Goal: Information Seeking & Learning: Learn about a topic

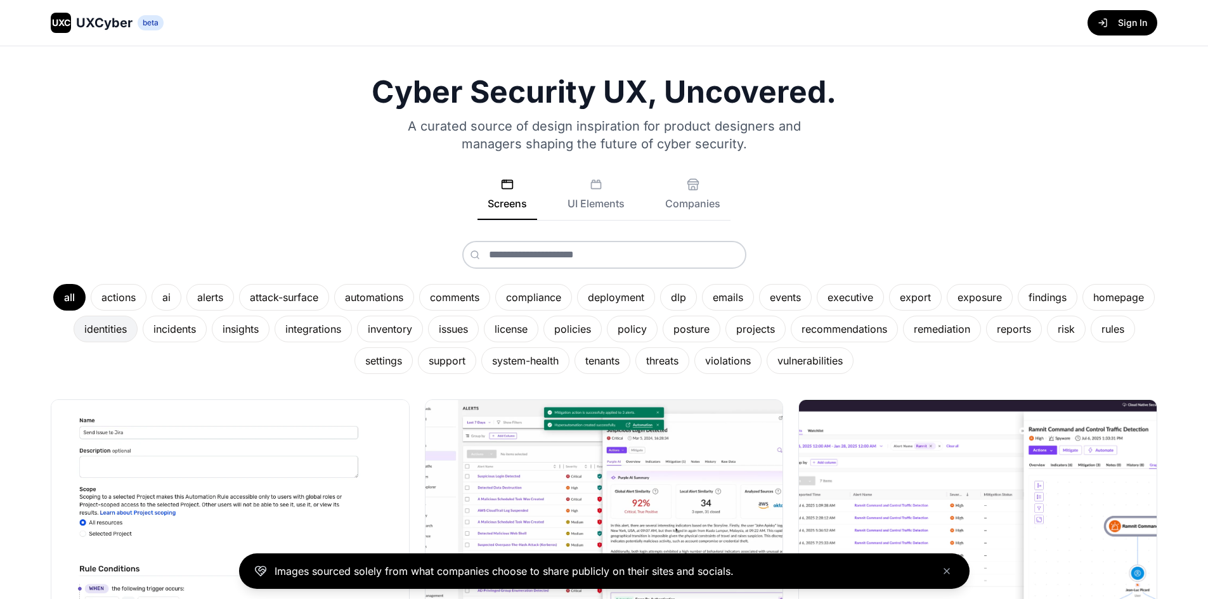
click at [138, 333] on div "identities" at bounding box center [106, 329] width 64 height 27
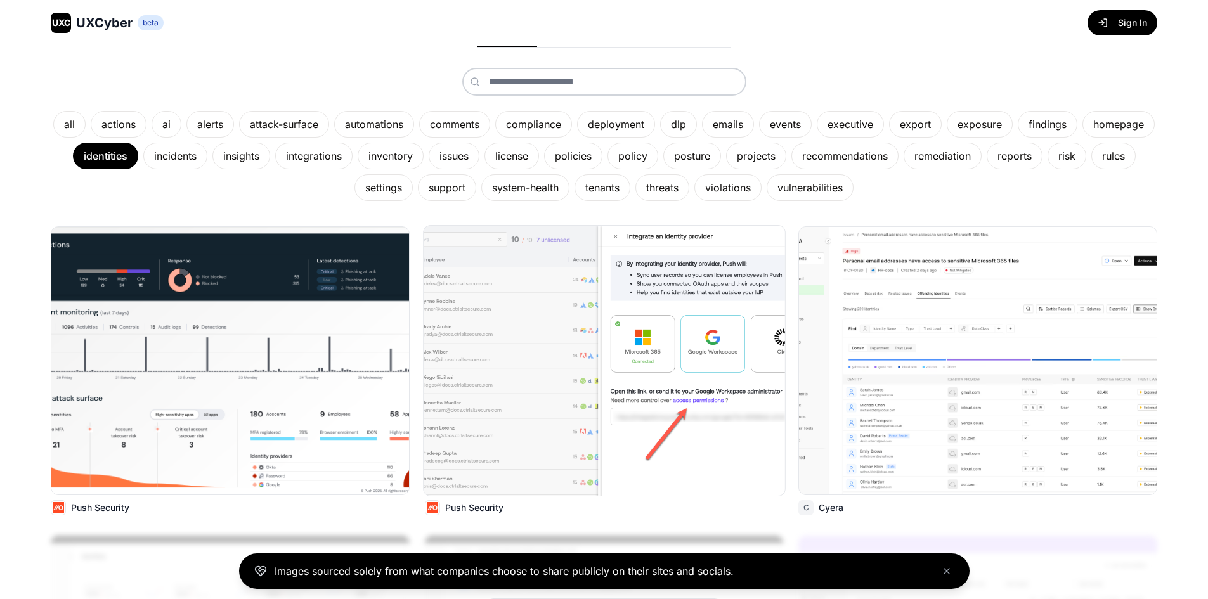
scroll to position [190, 0]
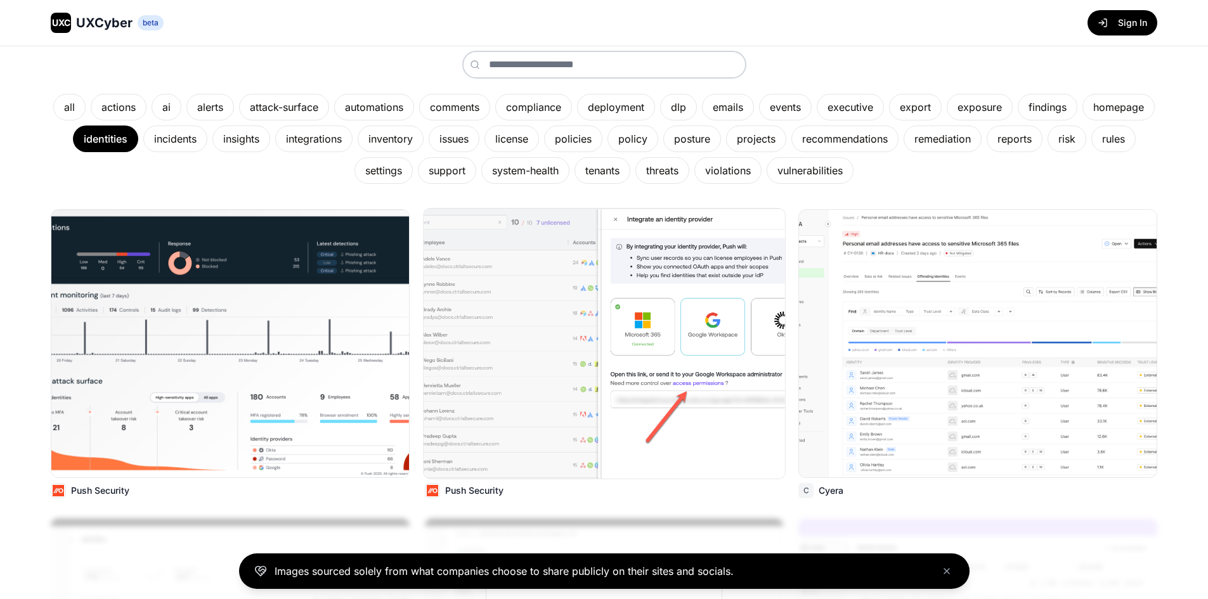
click at [474, 335] on img at bounding box center [604, 344] width 361 height 270
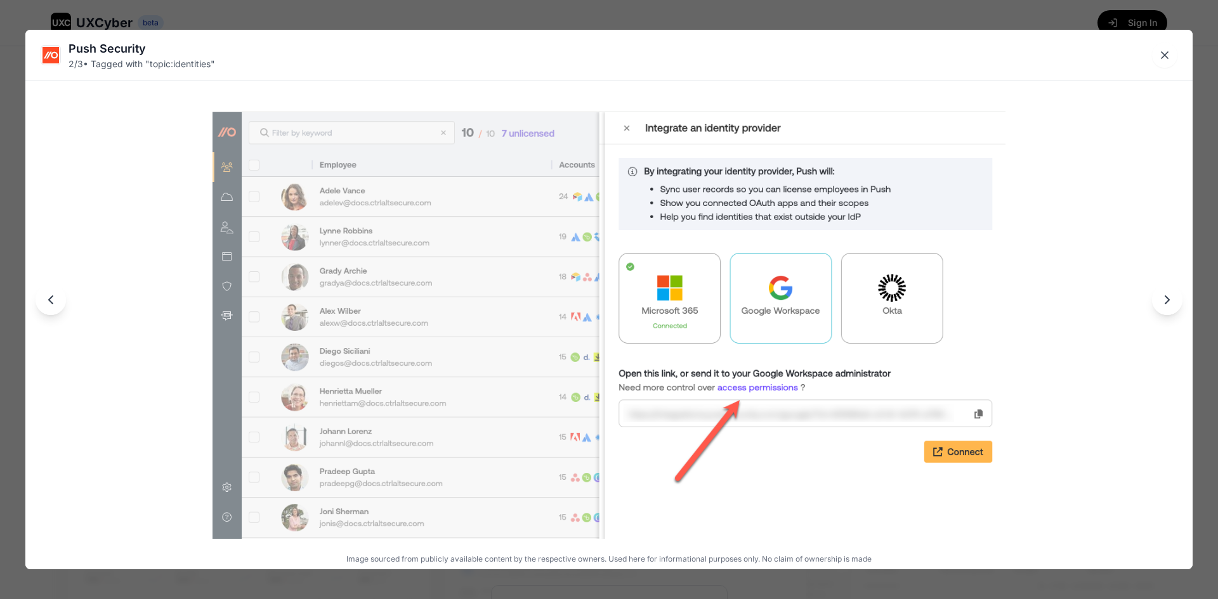
click at [558, 329] on img at bounding box center [608, 324] width 793 height 427
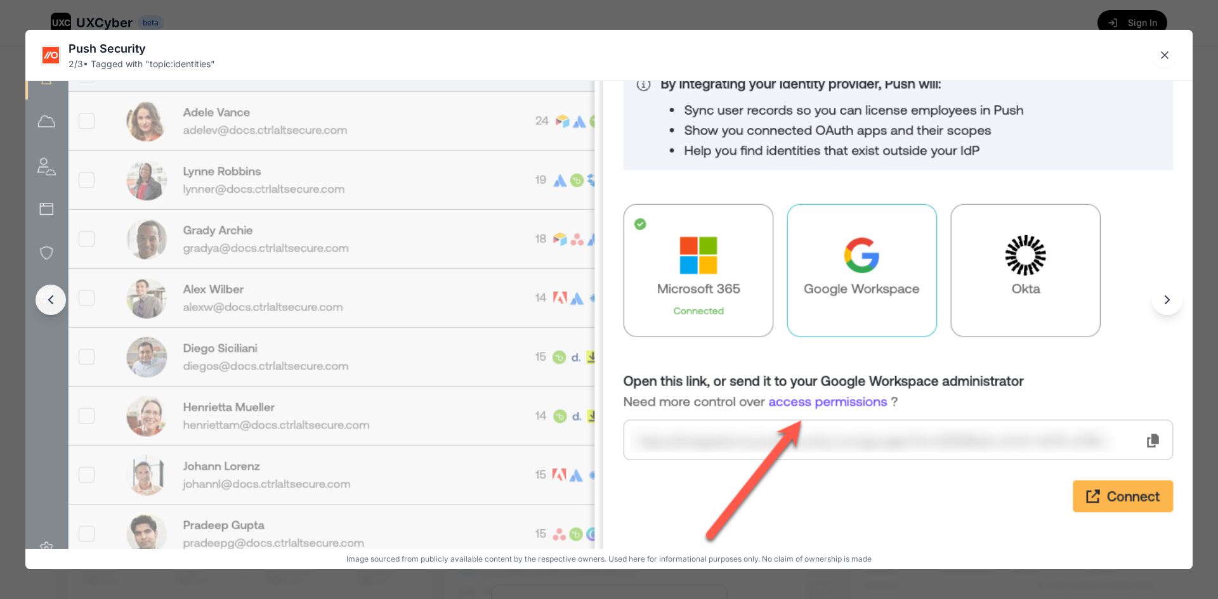
click at [330, 280] on img at bounding box center [608, 310] width 1167 height 630
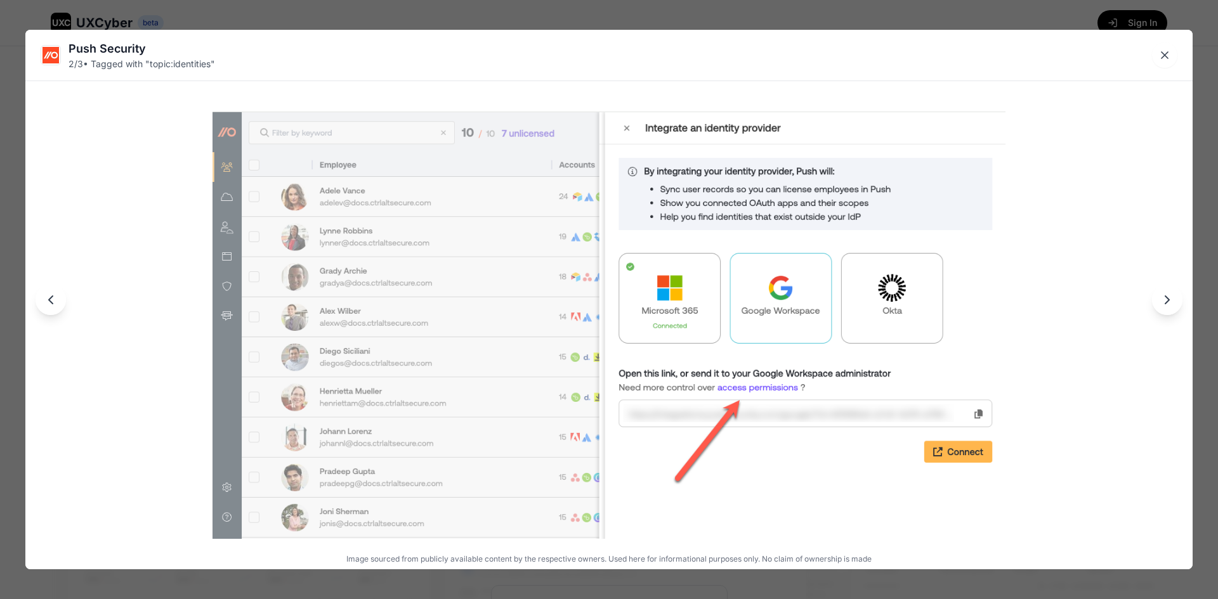
click at [330, 280] on img at bounding box center [608, 324] width 793 height 427
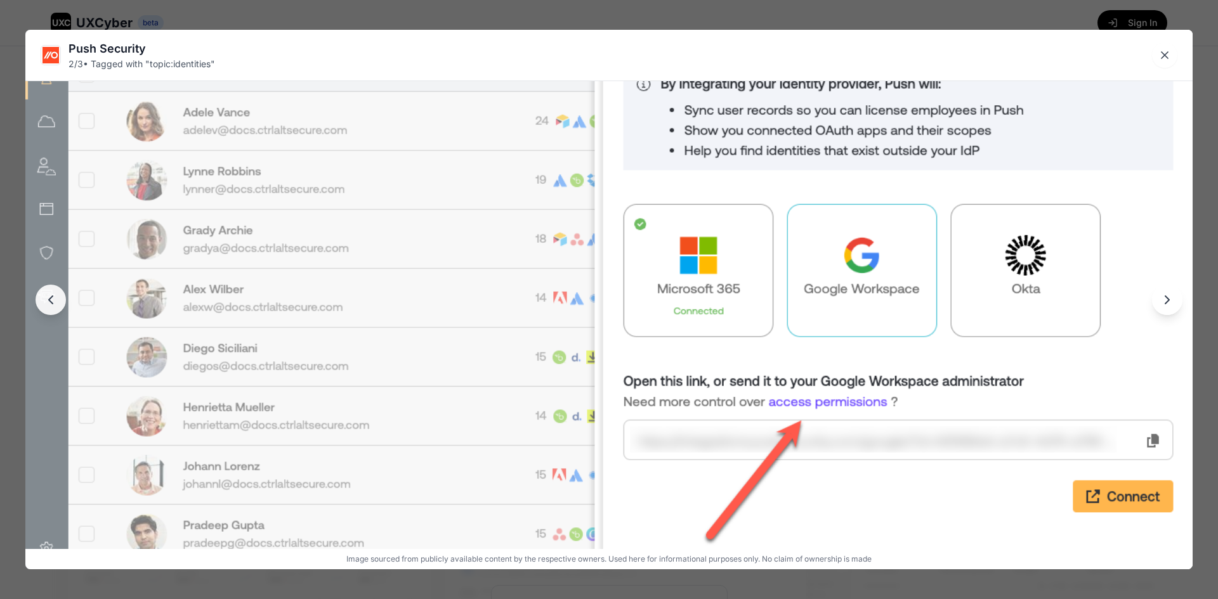
click at [330, 280] on img at bounding box center [608, 310] width 1167 height 630
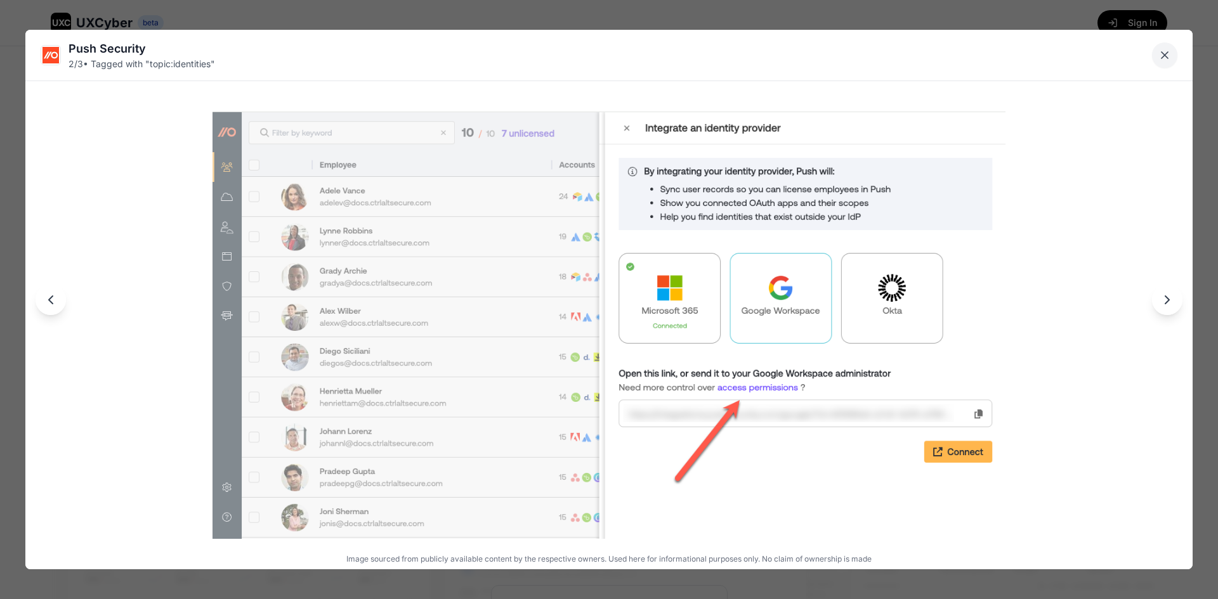
click at [558, 52] on icon "Close lightbox" at bounding box center [1164, 55] width 13 height 13
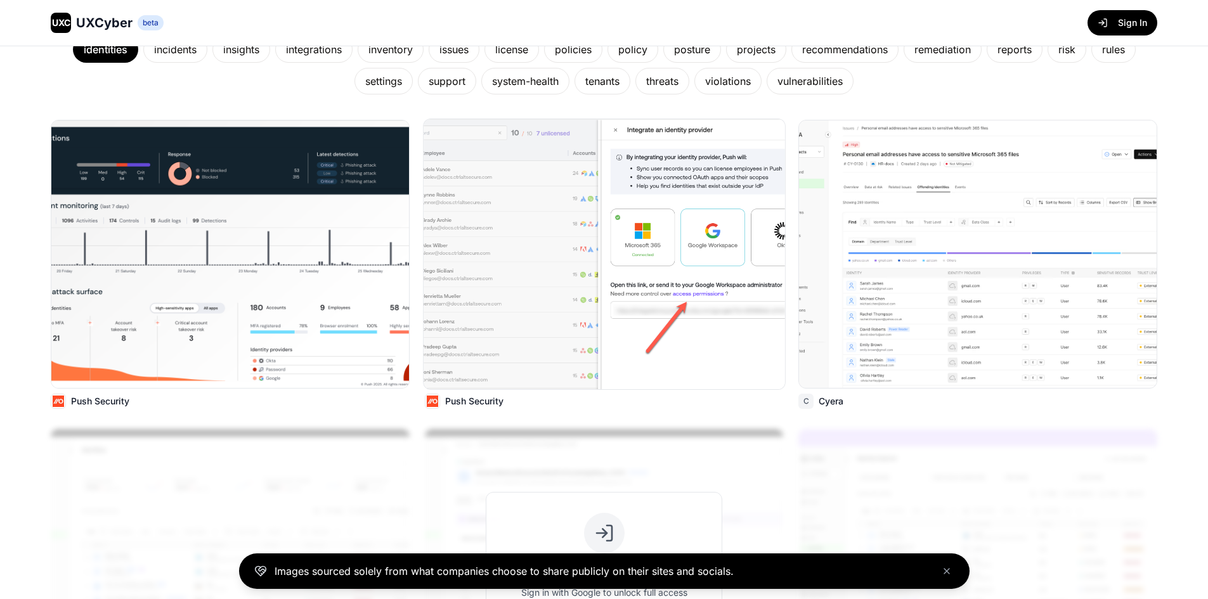
scroll to position [0, 0]
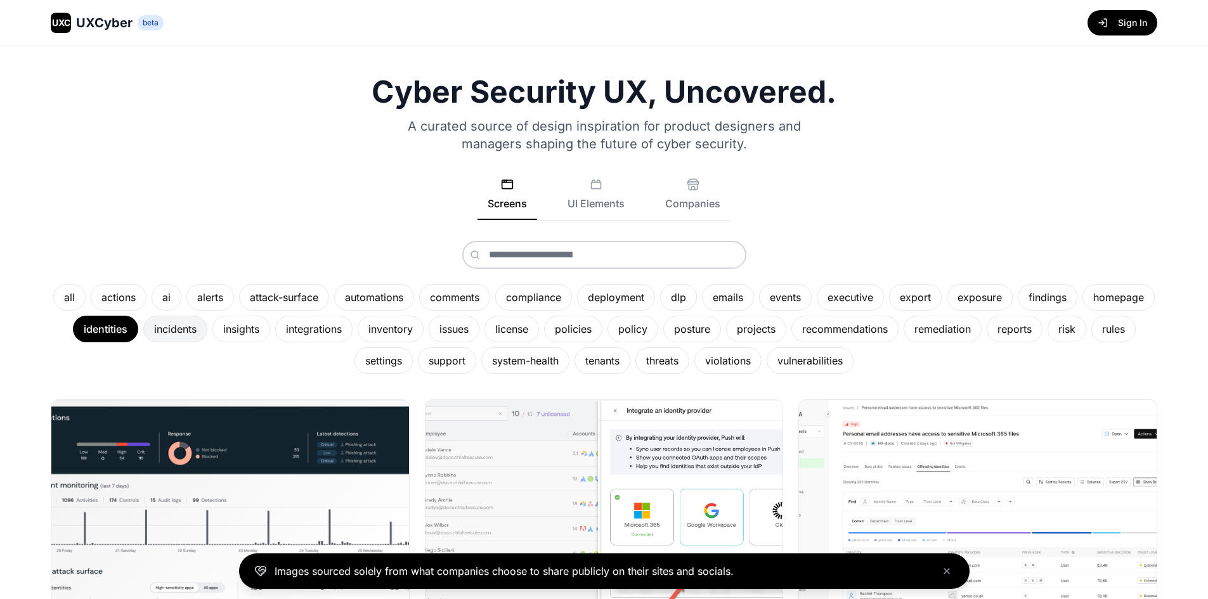
click at [207, 331] on div "incidents" at bounding box center [175, 329] width 64 height 27
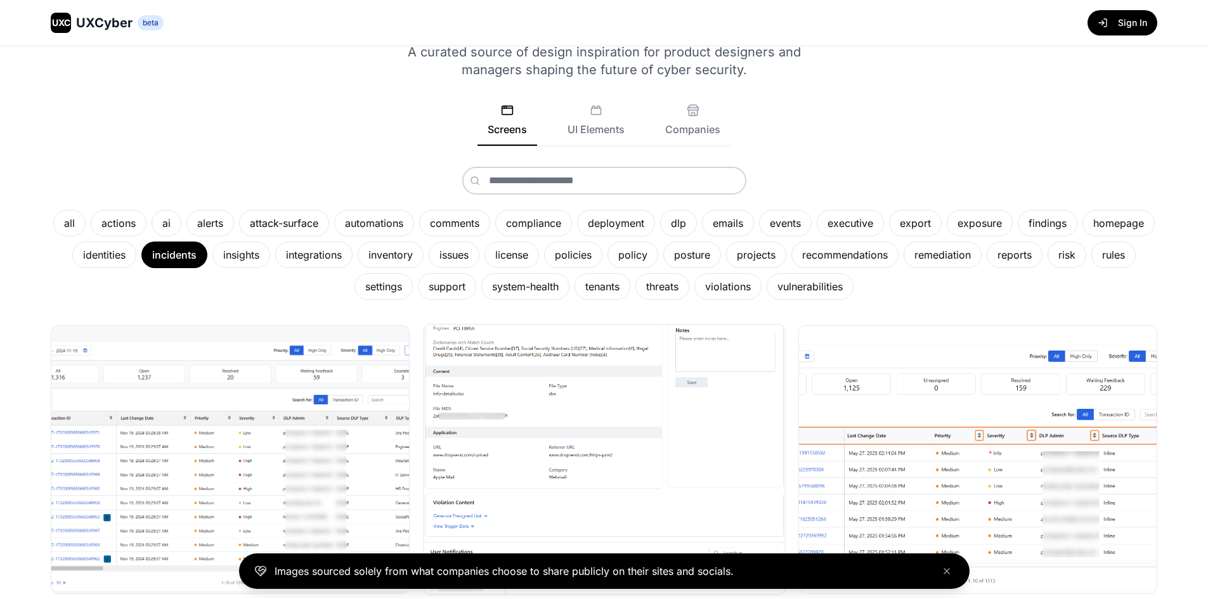
scroll to position [317, 0]
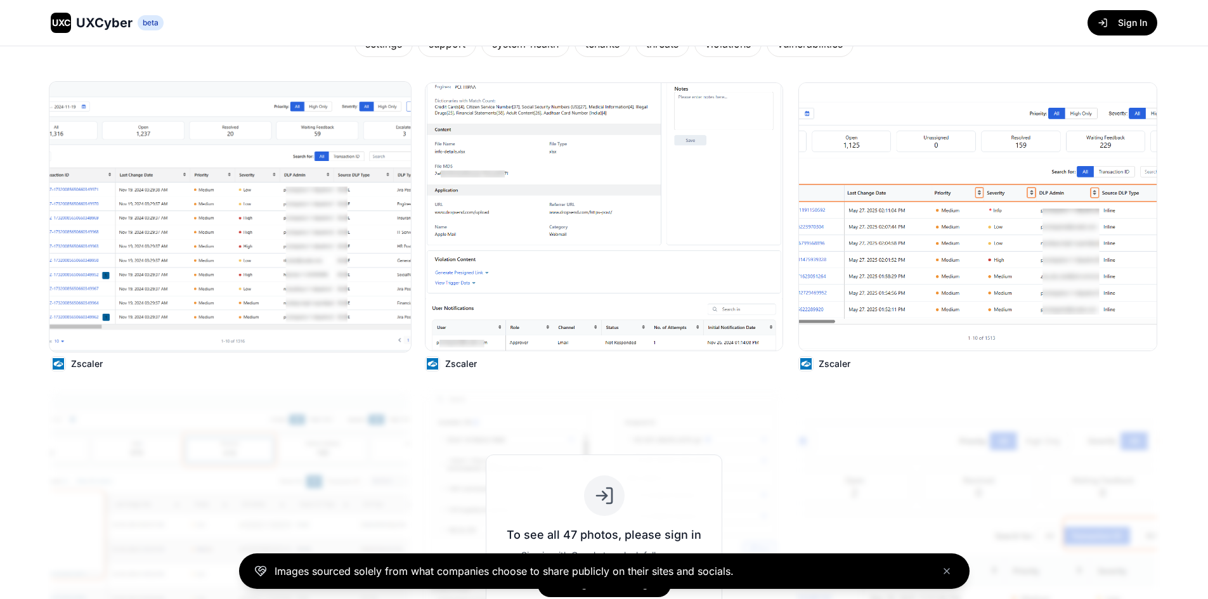
click at [317, 223] on img at bounding box center [229, 217] width 361 height 270
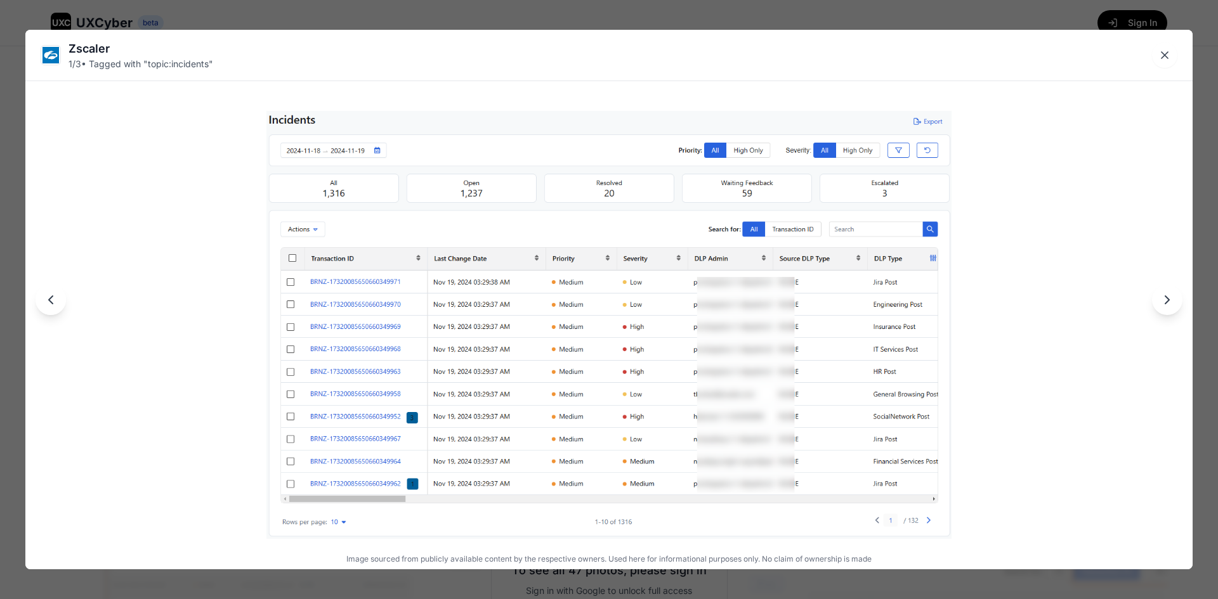
click at [558, 306] on icon "Next image" at bounding box center [1166, 299] width 15 height 15
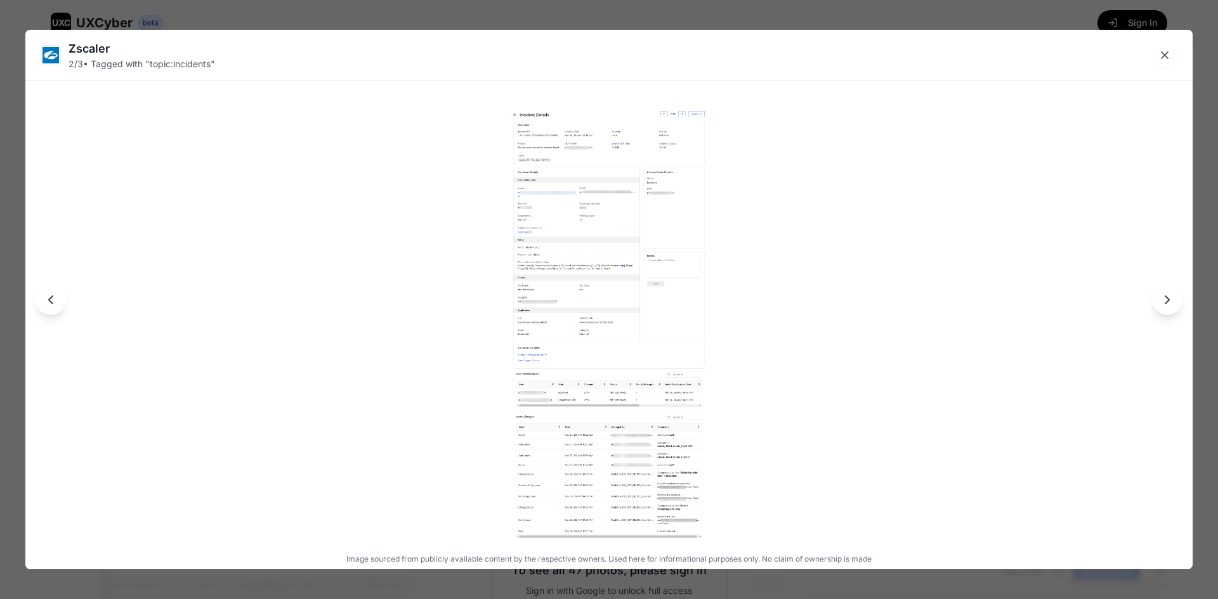
click at [558, 306] on icon "Next image" at bounding box center [1166, 299] width 15 height 15
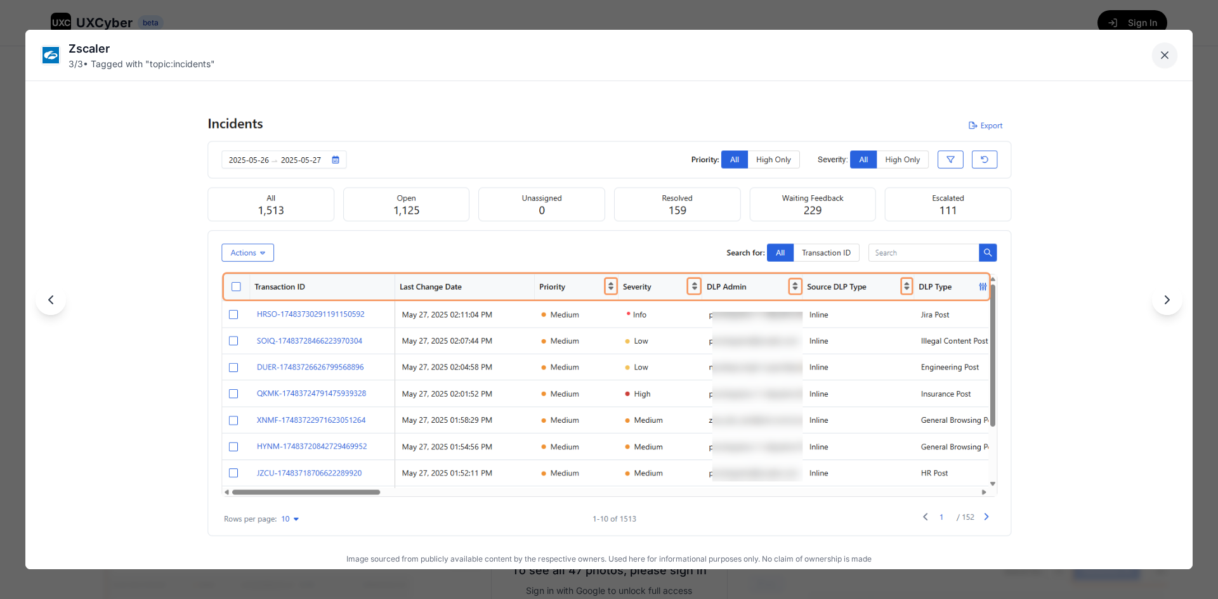
click at [558, 51] on icon "Close lightbox" at bounding box center [1164, 55] width 13 height 13
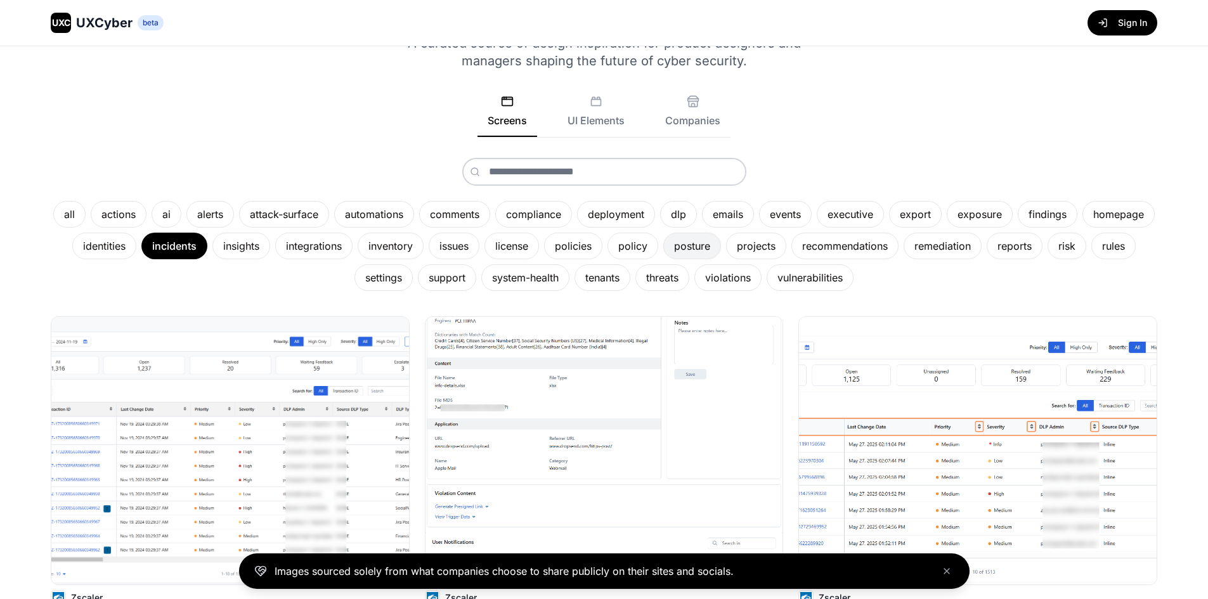
scroll to position [0, 0]
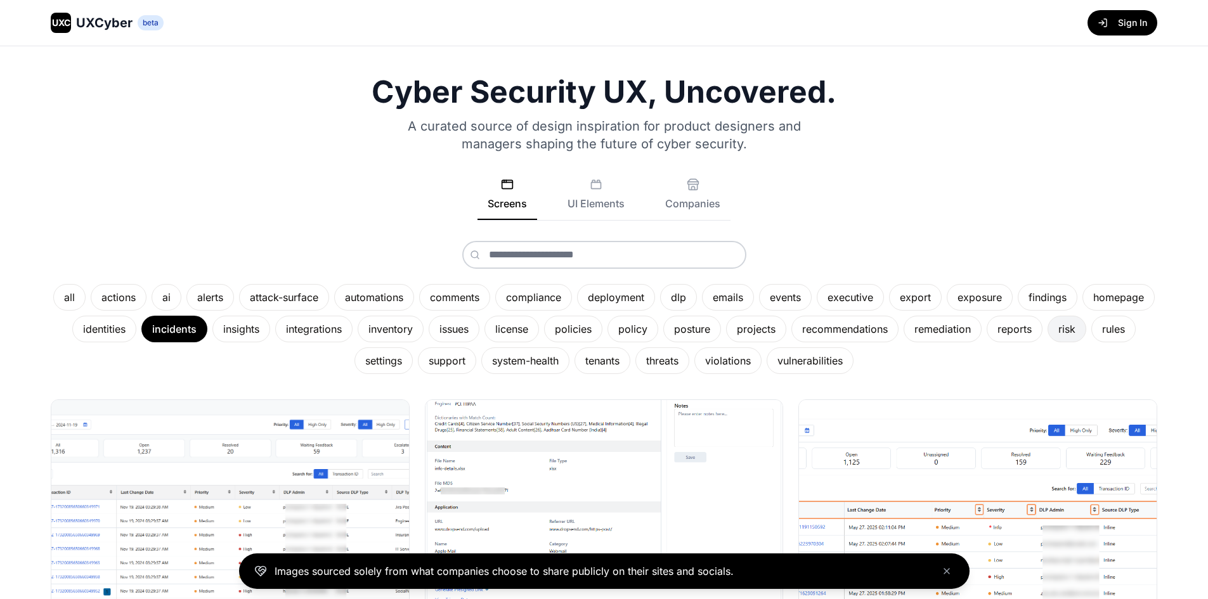
click at [558, 326] on div "risk" at bounding box center [1067, 329] width 39 height 27
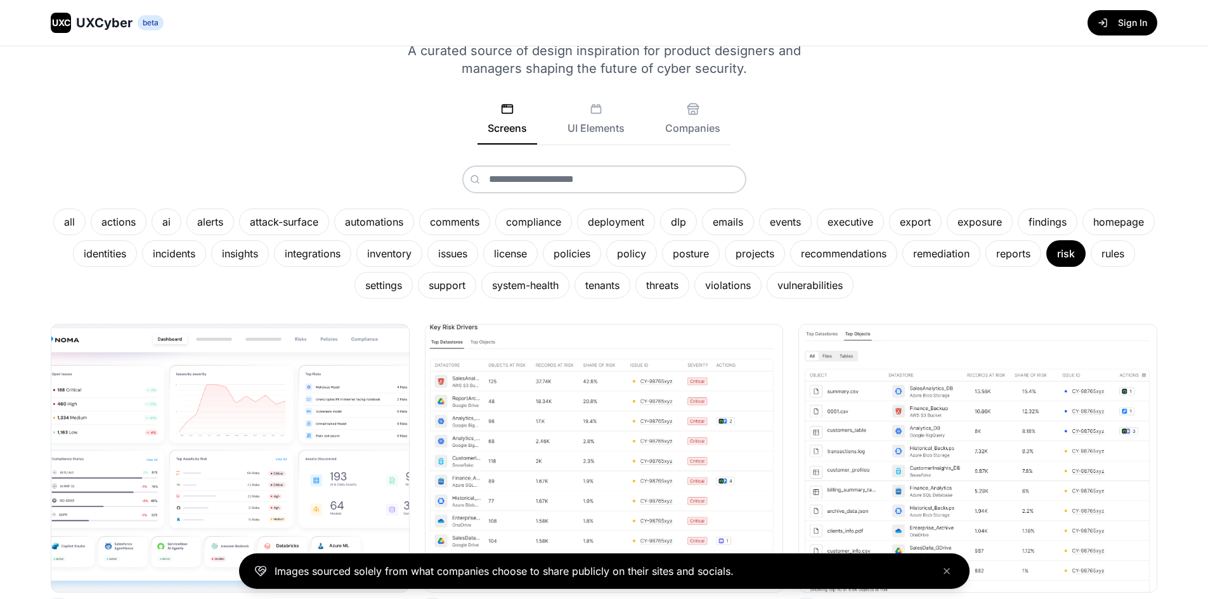
scroll to position [190, 0]
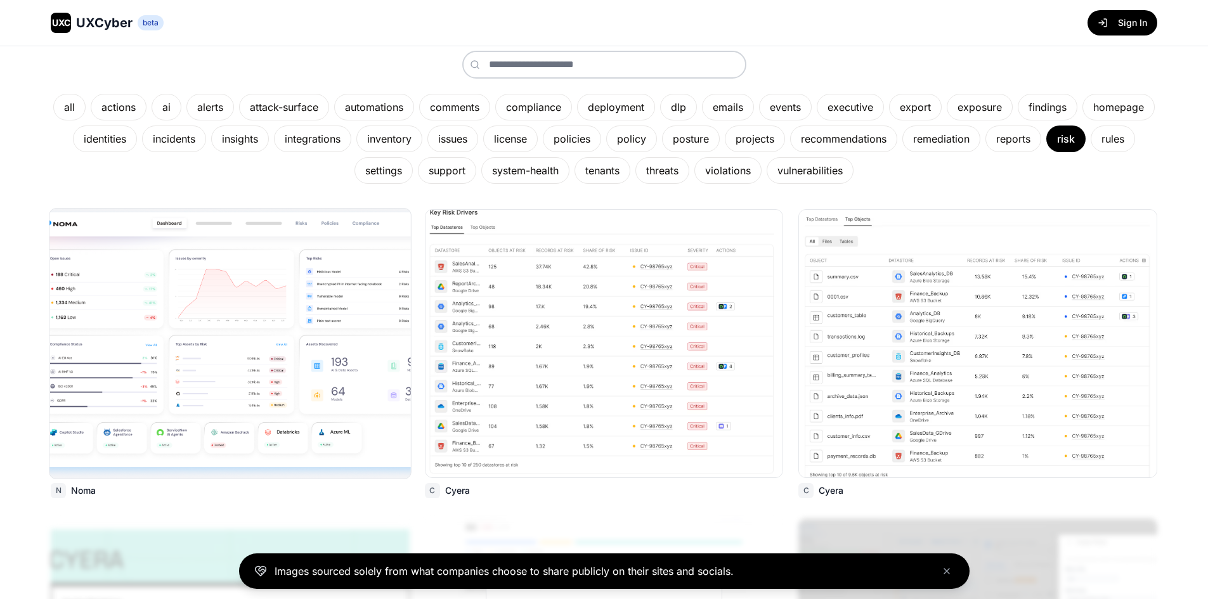
click at [266, 273] on img at bounding box center [229, 344] width 361 height 270
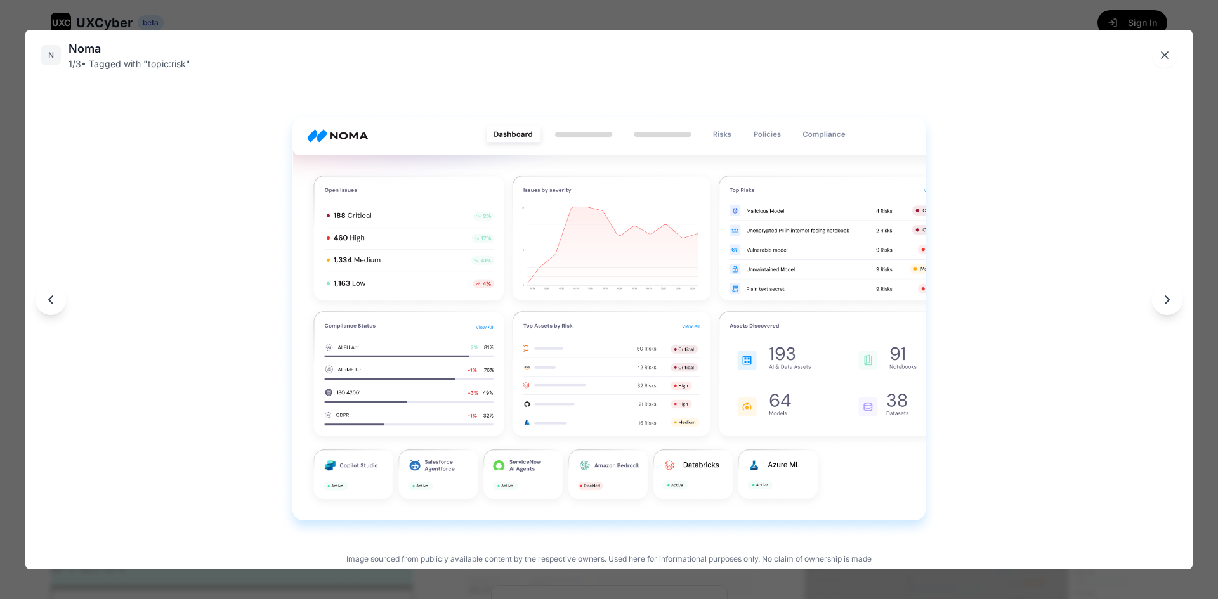
click at [558, 318] on div at bounding box center [608, 300] width 1167 height 540
click at [558, 310] on button "Next image" at bounding box center [1167, 300] width 30 height 30
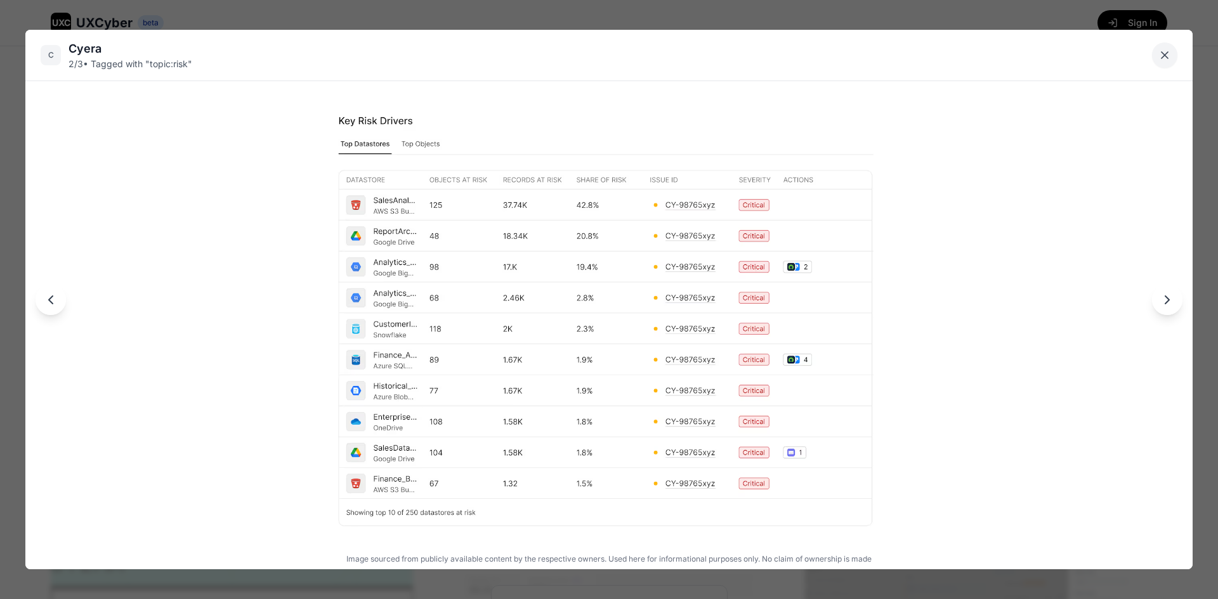
click at [558, 63] on button "Close lightbox" at bounding box center [1164, 54] width 25 height 25
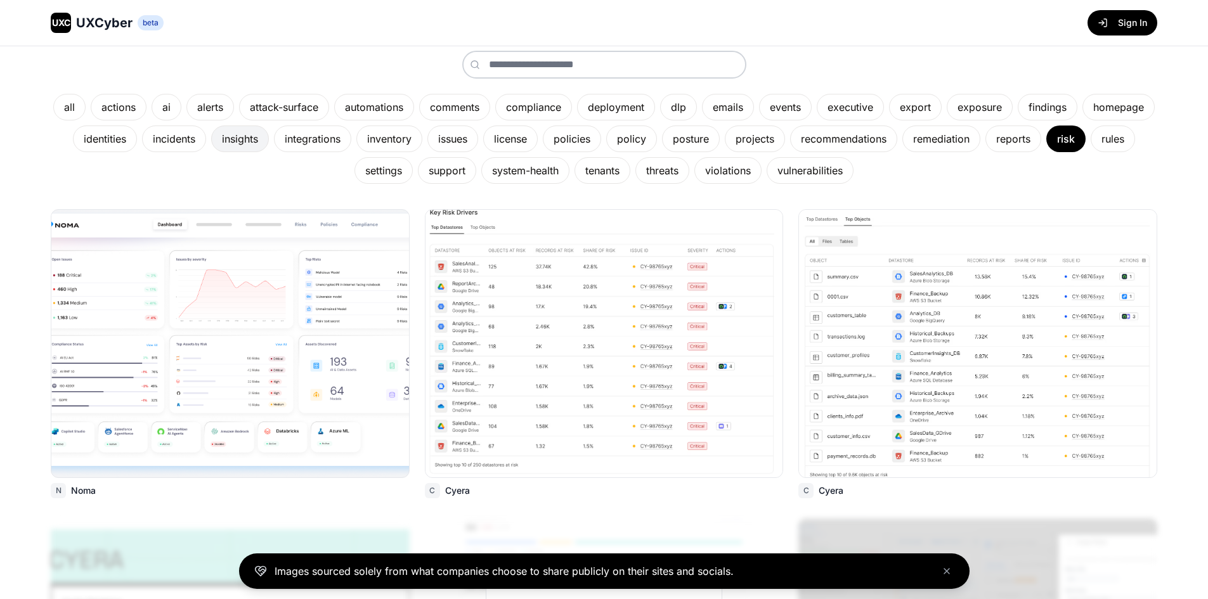
click at [269, 138] on div "insights" at bounding box center [240, 139] width 58 height 27
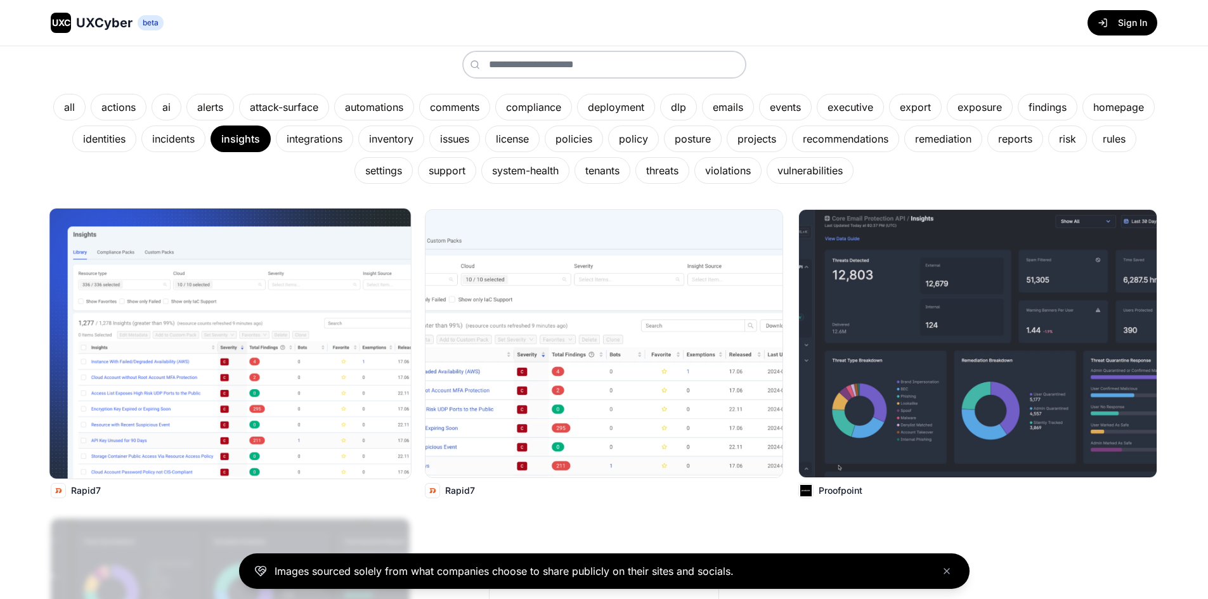
click at [238, 353] on img at bounding box center [229, 344] width 361 height 270
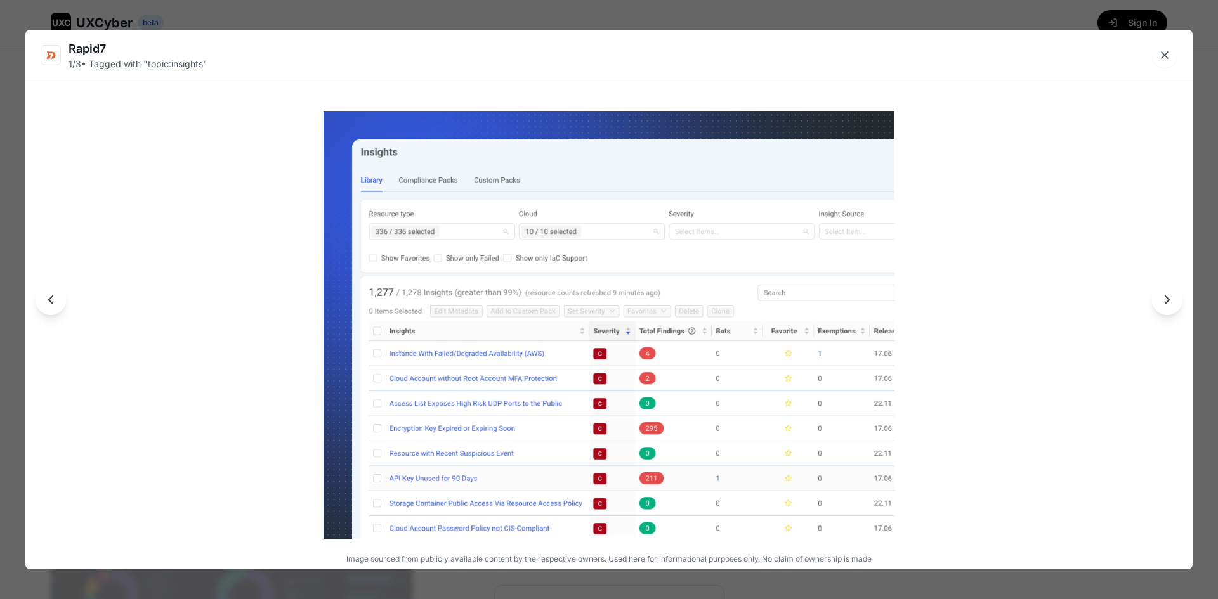
click at [558, 457] on img at bounding box center [608, 324] width 570 height 427
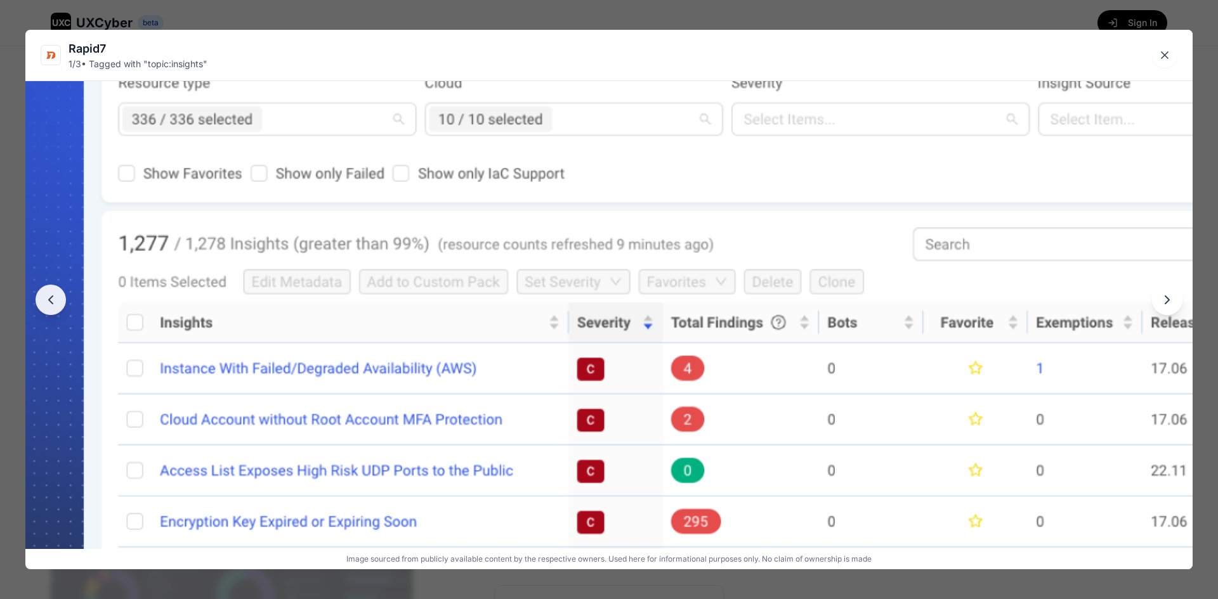
click at [466, 429] on img at bounding box center [608, 310] width 1167 height 875
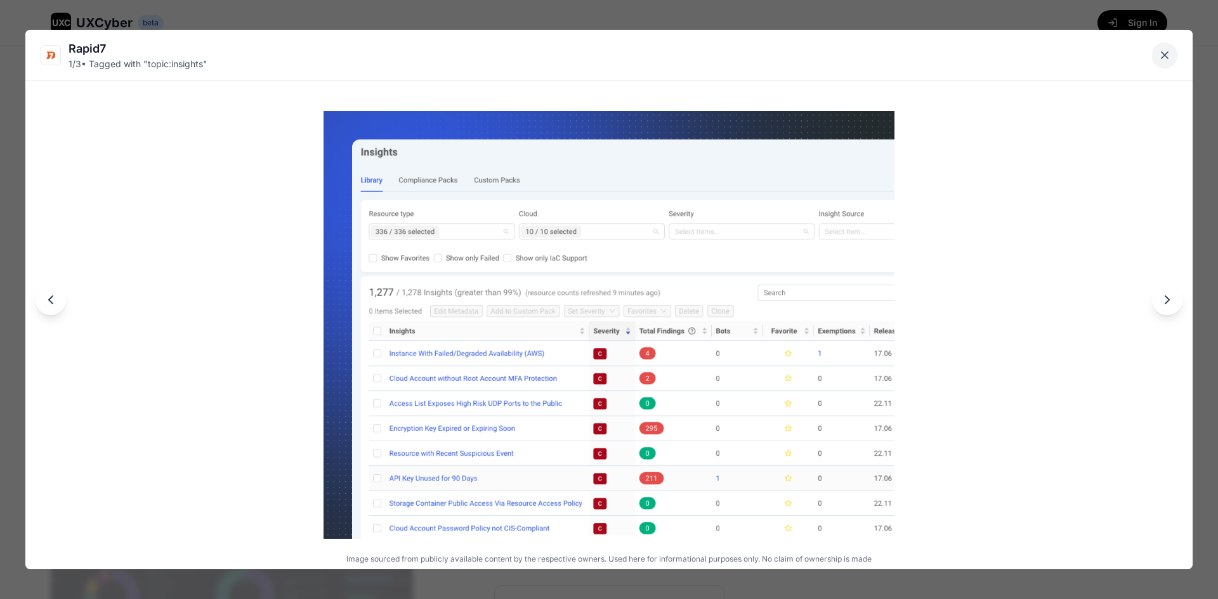
click at [558, 55] on icon "Close lightbox" at bounding box center [1164, 55] width 13 height 13
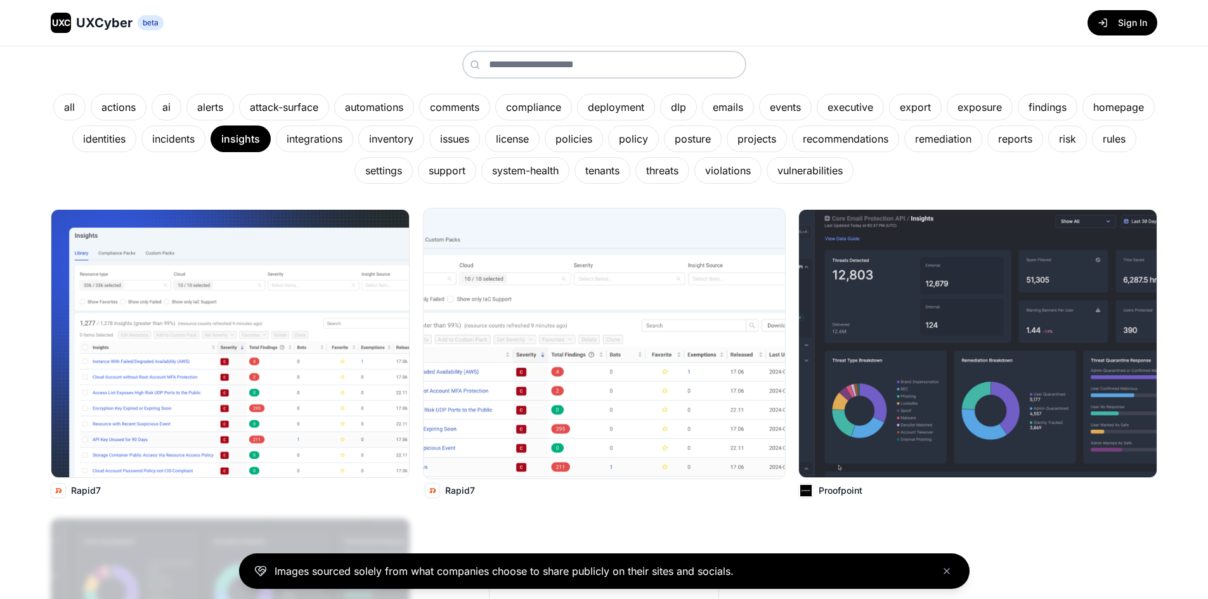
click at [558, 344] on img at bounding box center [604, 344] width 361 height 270
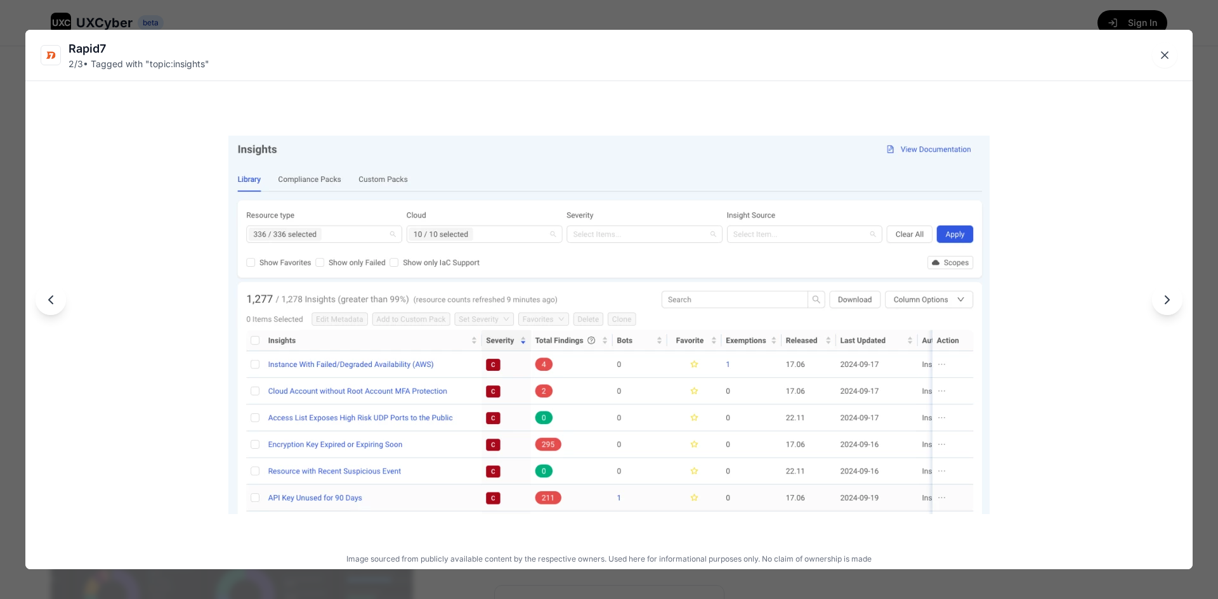
click at [558, 344] on img at bounding box center [608, 325] width 761 height 379
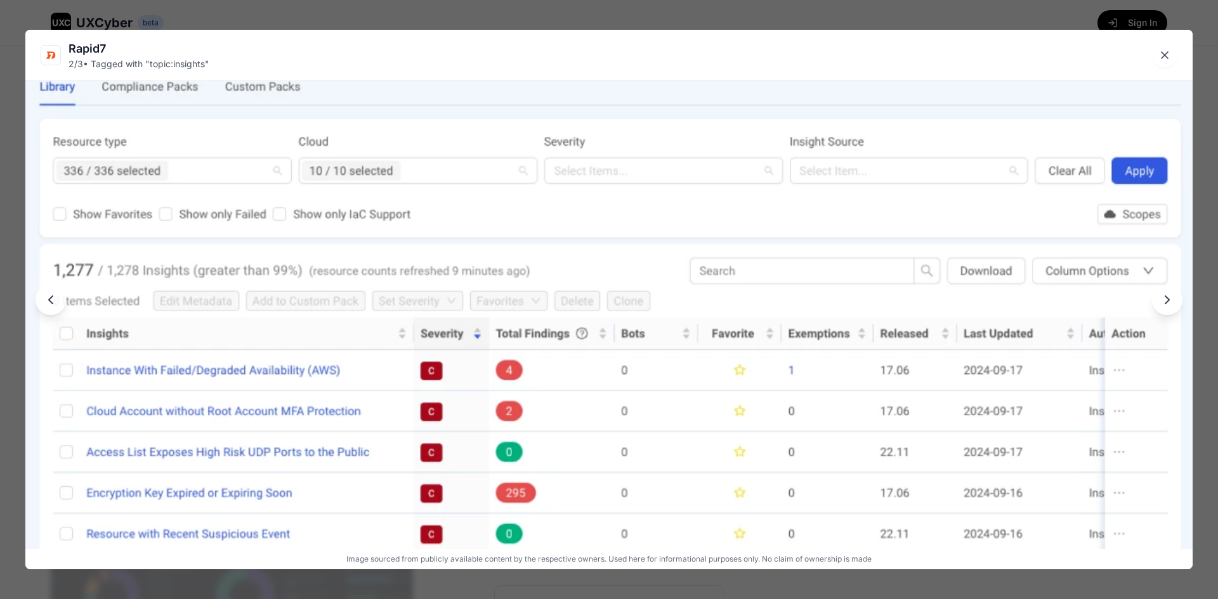
click at [558, 344] on img at bounding box center [608, 310] width 1167 height 580
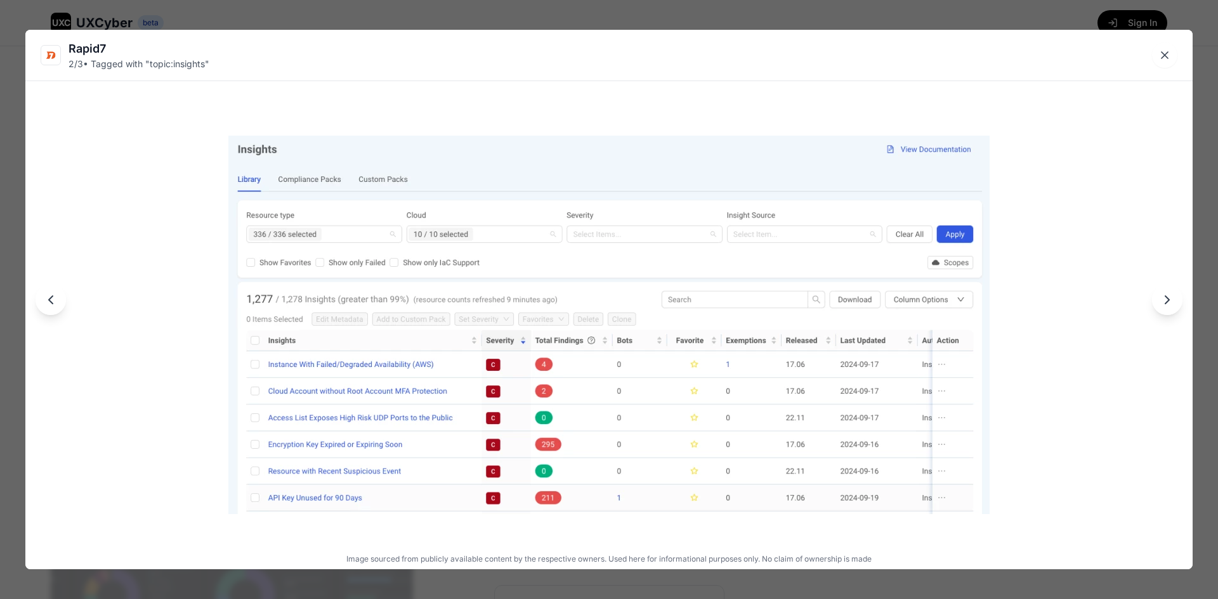
drag, startPoint x: 1165, startPoint y: 48, endPoint x: 1164, endPoint y: 55, distance: 6.4
click at [558, 48] on button "Close lightbox" at bounding box center [1164, 54] width 25 height 25
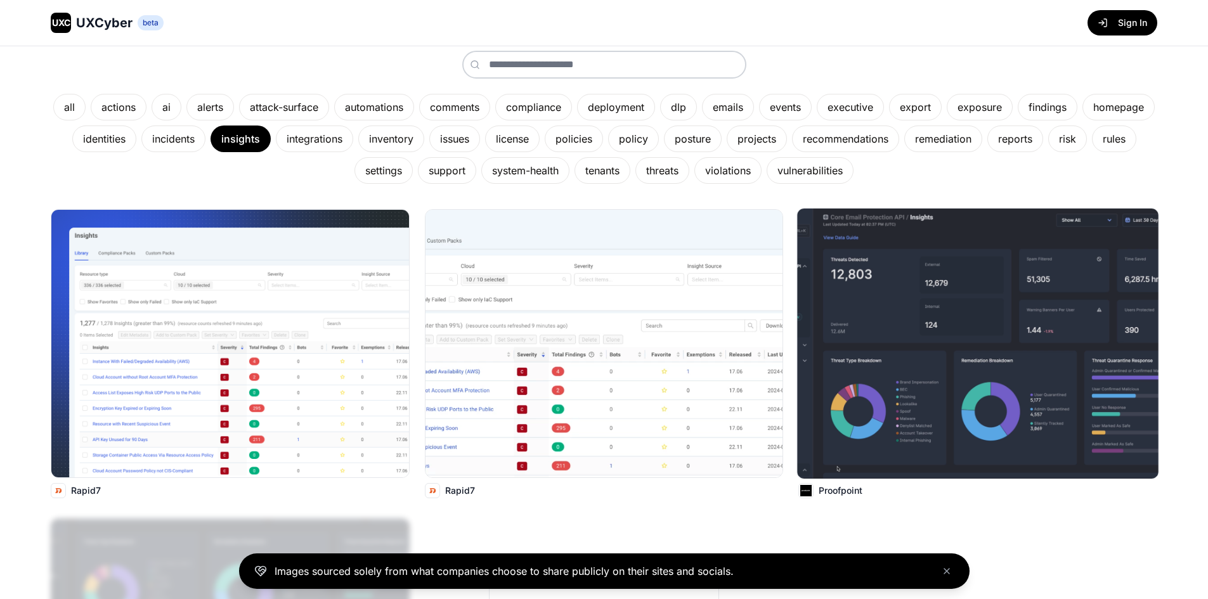
click at [558, 269] on img at bounding box center [978, 344] width 361 height 270
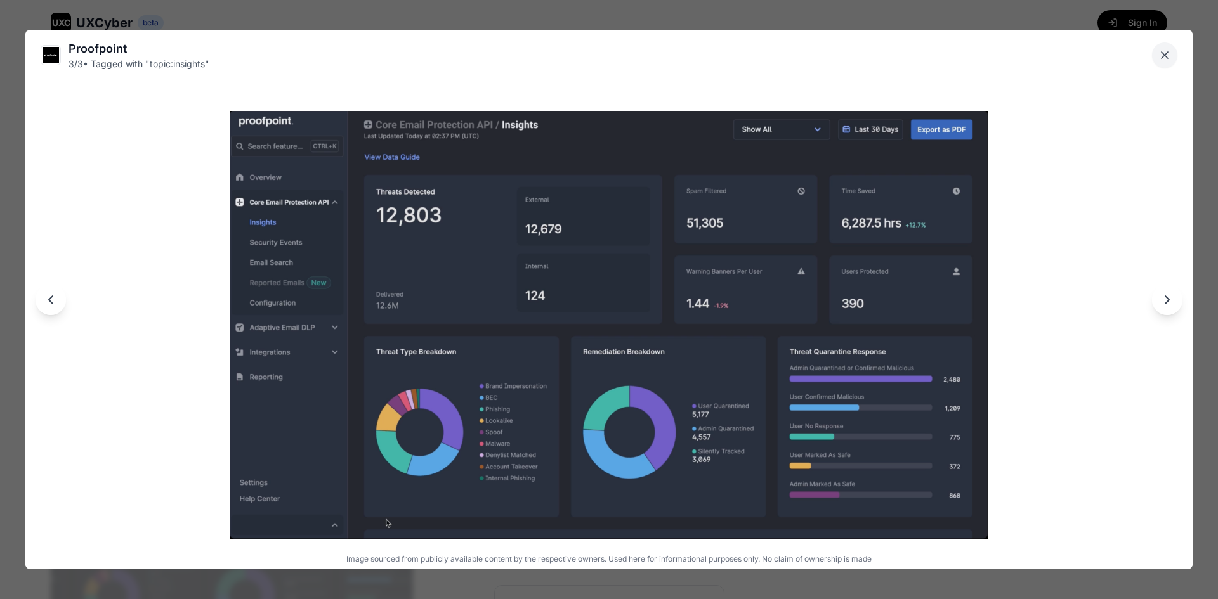
click at [558, 55] on icon "Close lightbox" at bounding box center [1164, 55] width 13 height 13
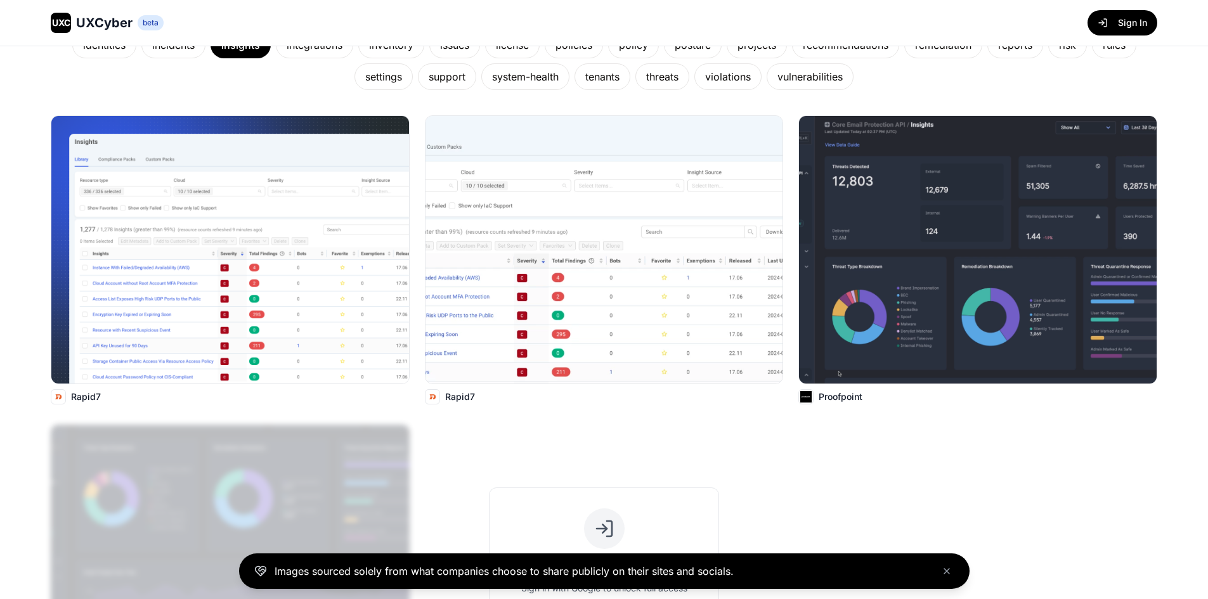
scroll to position [444, 0]
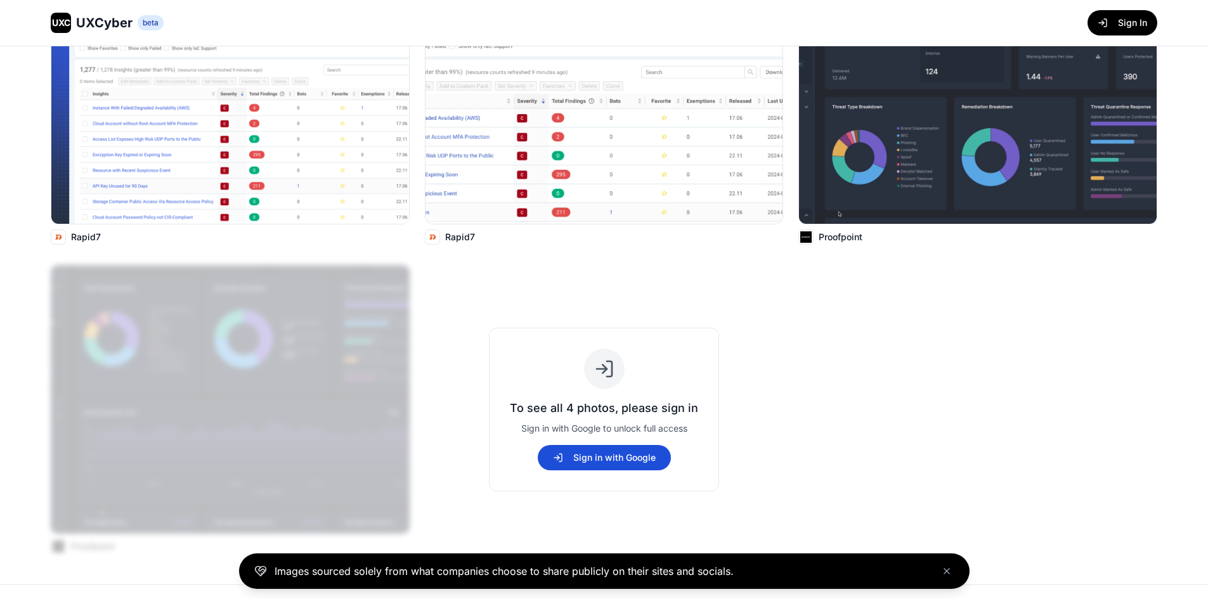
click at [557, 454] on button "Sign in with Google" at bounding box center [604, 457] width 133 height 25
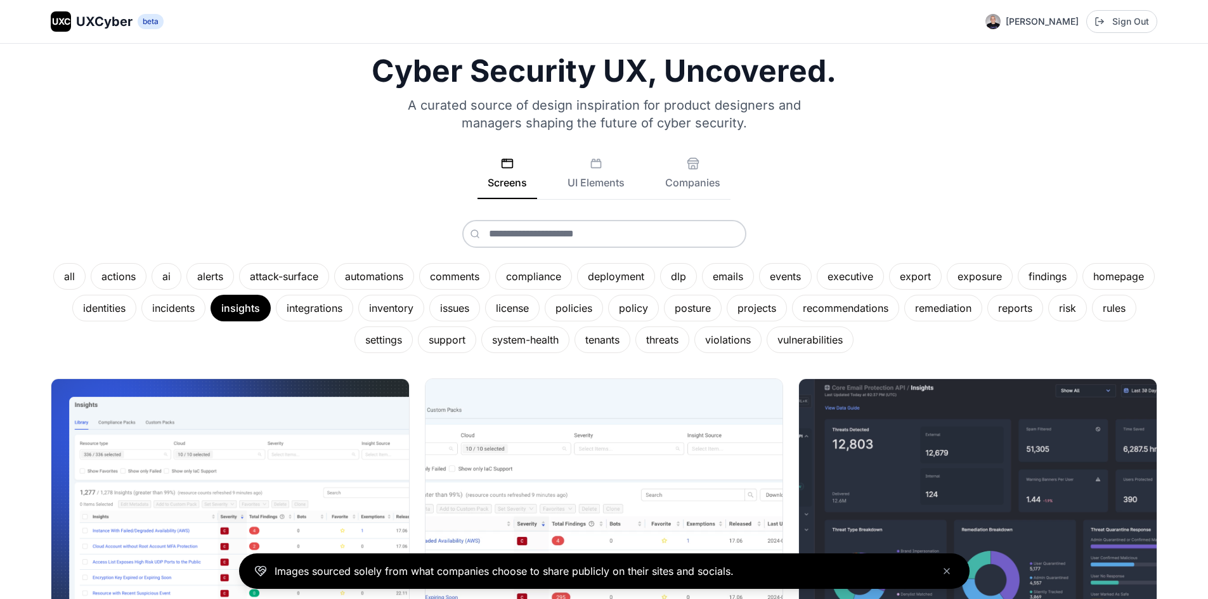
scroll to position [0, 0]
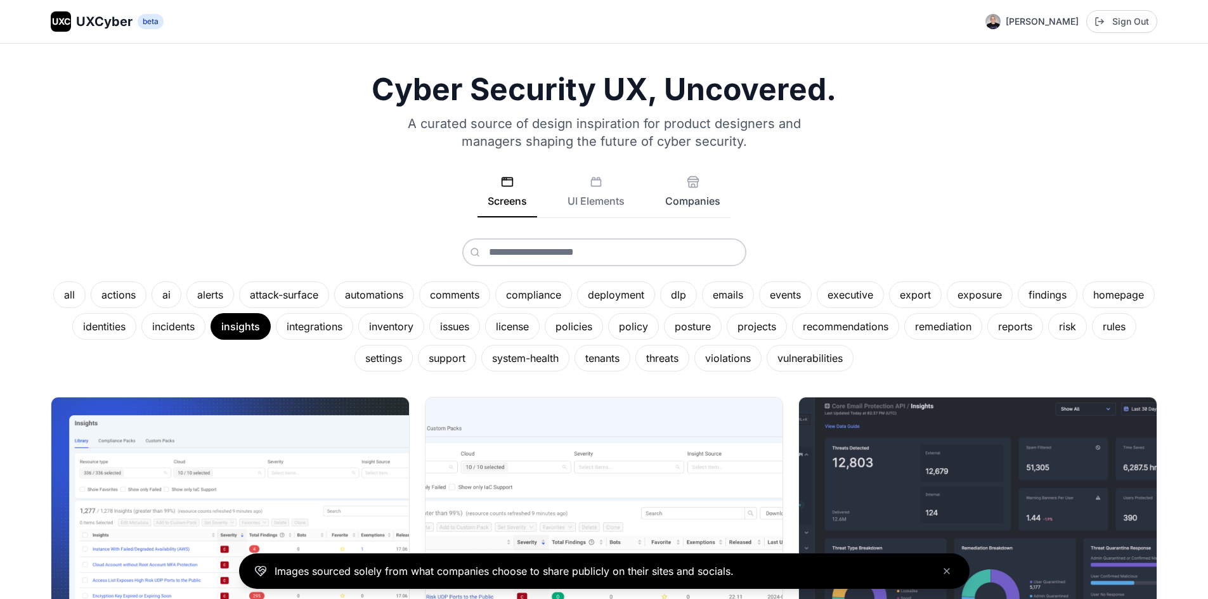
click at [558, 200] on button "Companies" at bounding box center [692, 197] width 75 height 42
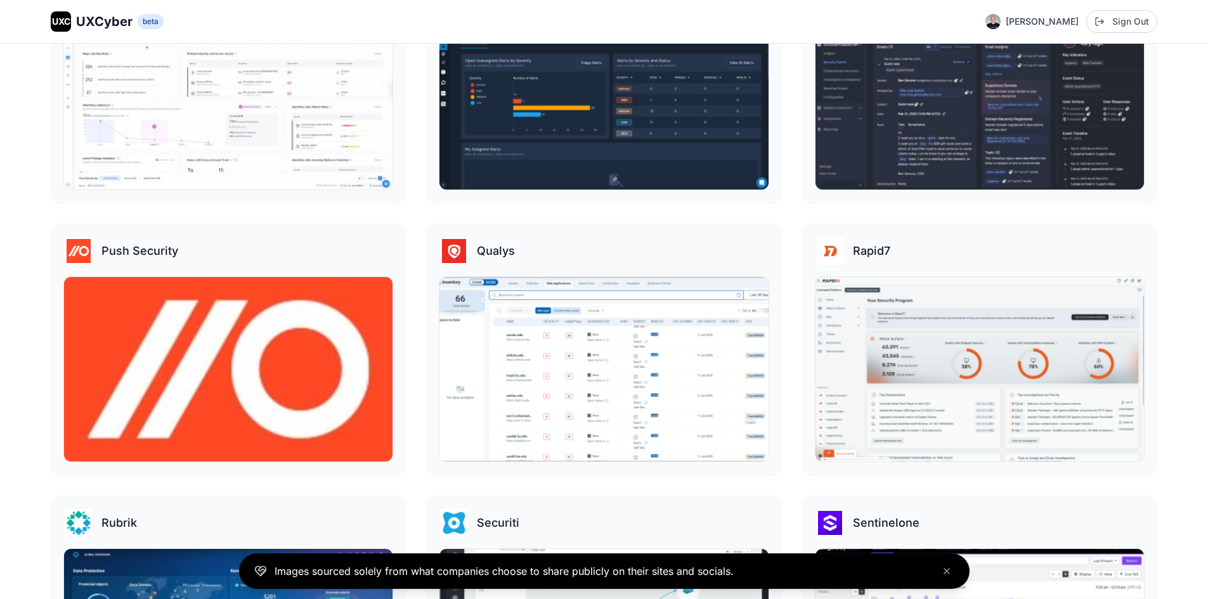
scroll to position [1712, 0]
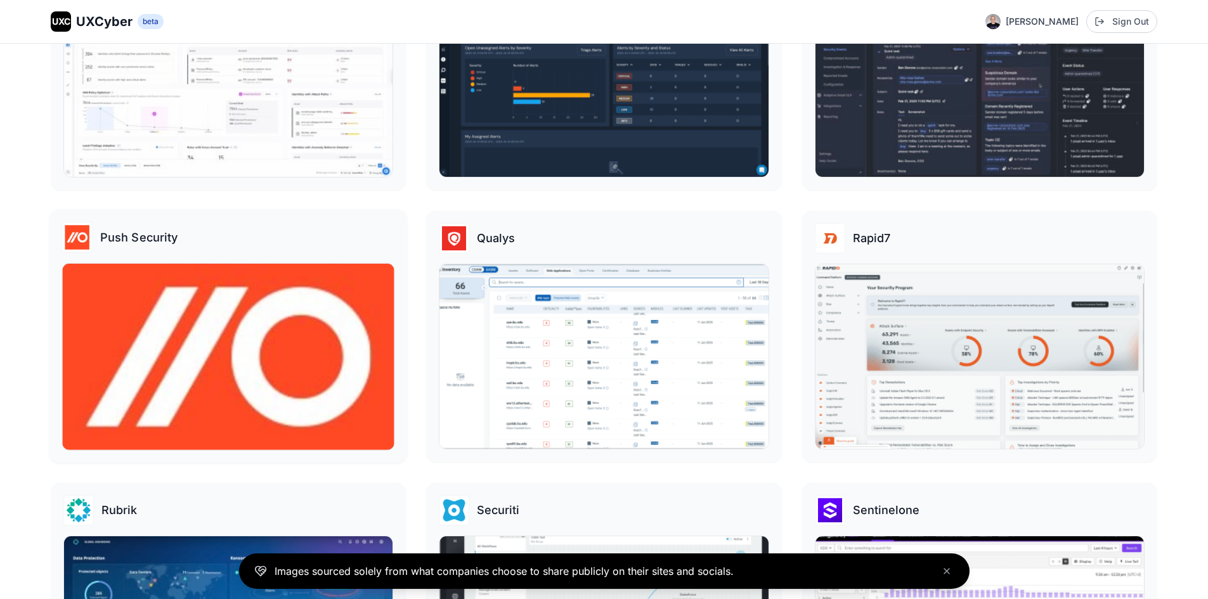
click at [268, 324] on img at bounding box center [228, 357] width 332 height 186
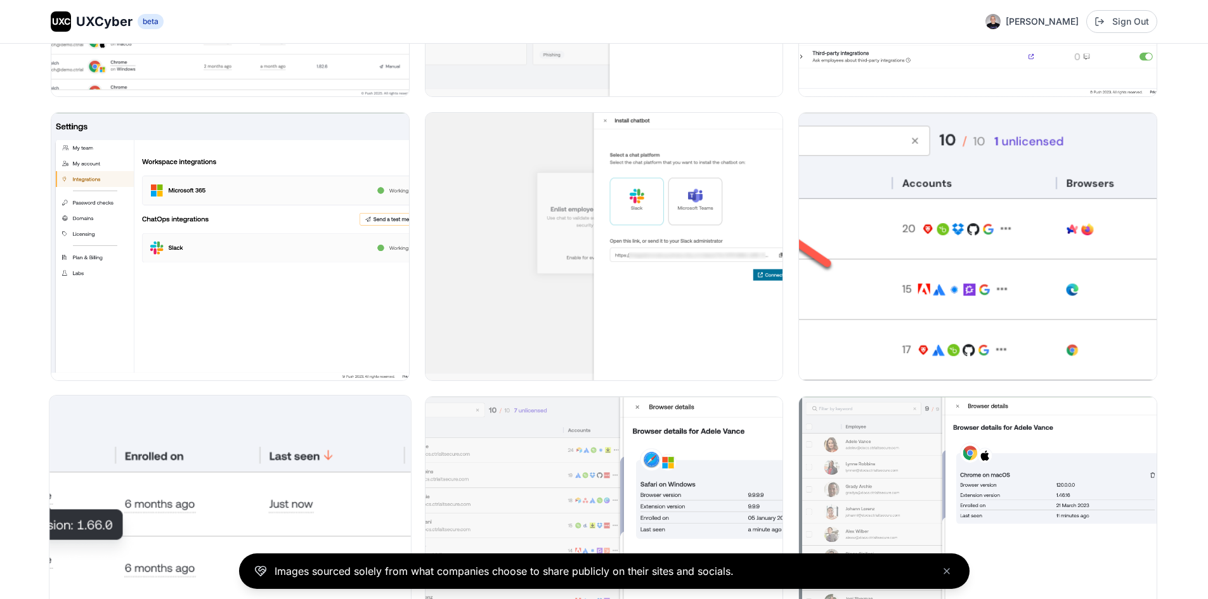
scroll to position [5644, 0]
